Goal: Task Accomplishment & Management: Complete application form

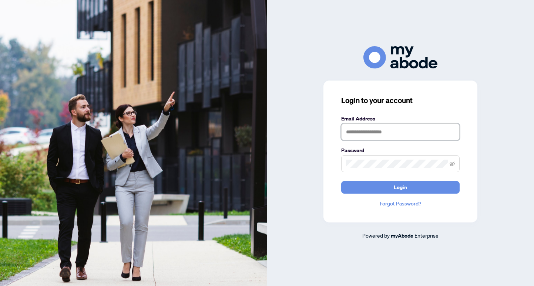
click at [393, 133] on input "text" at bounding box center [400, 132] width 118 height 17
type input "**********"
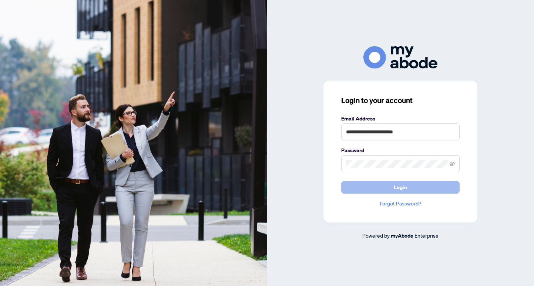
click at [395, 189] on span "Login" at bounding box center [399, 188] width 13 height 12
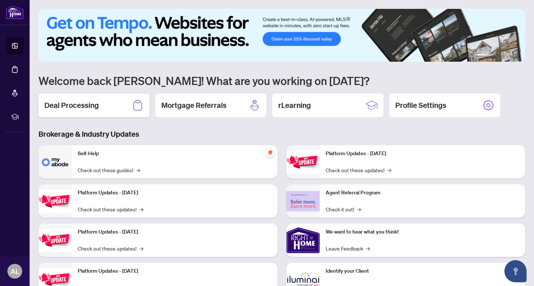
click at [124, 109] on div "Deal Processing" at bounding box center [93, 106] width 111 height 24
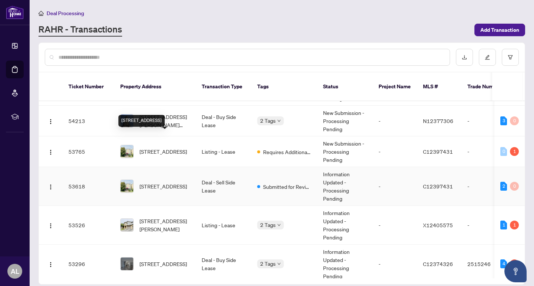
scroll to position [97, 0]
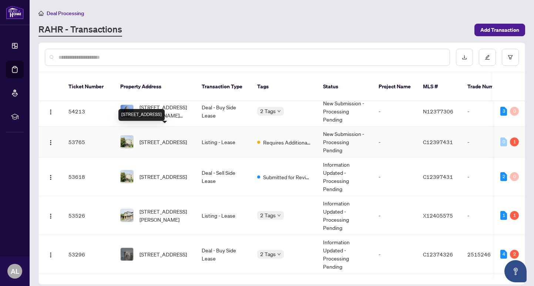
click at [179, 138] on span "[STREET_ADDRESS]" at bounding box center [162, 142] width 47 height 8
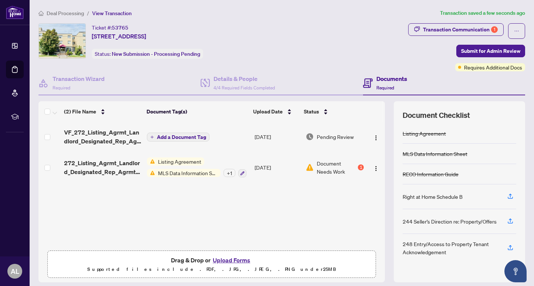
click at [182, 138] on span "Add a Document Tag" at bounding box center [181, 137] width 49 height 5
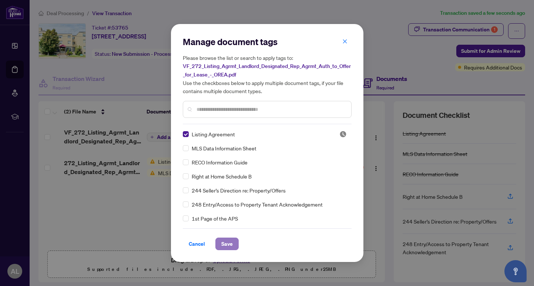
click at [229, 244] on span "Save" at bounding box center [226, 244] width 11 height 12
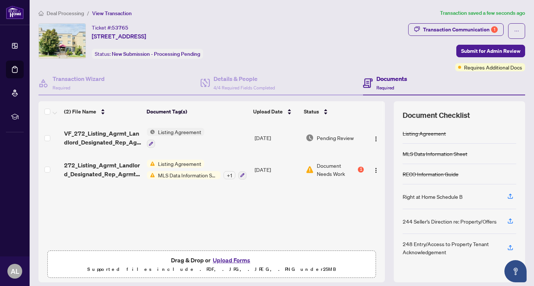
click at [477, 51] on span "Submit for Admin Review" at bounding box center [490, 51] width 59 height 12
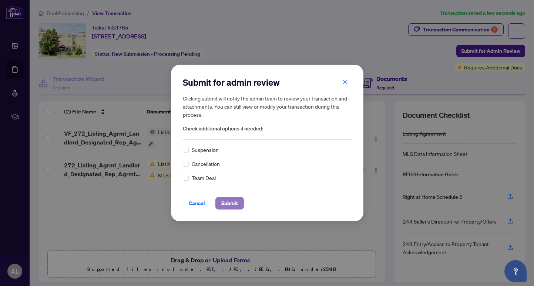
click at [230, 203] on span "Submit" at bounding box center [229, 203] width 17 height 12
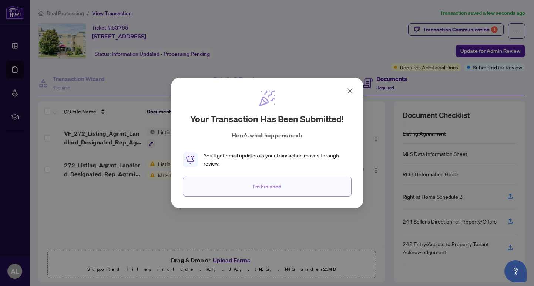
click at [278, 185] on span "I'm Finished" at bounding box center [267, 187] width 28 height 12
